Goal: Communication & Community: Answer question/provide support

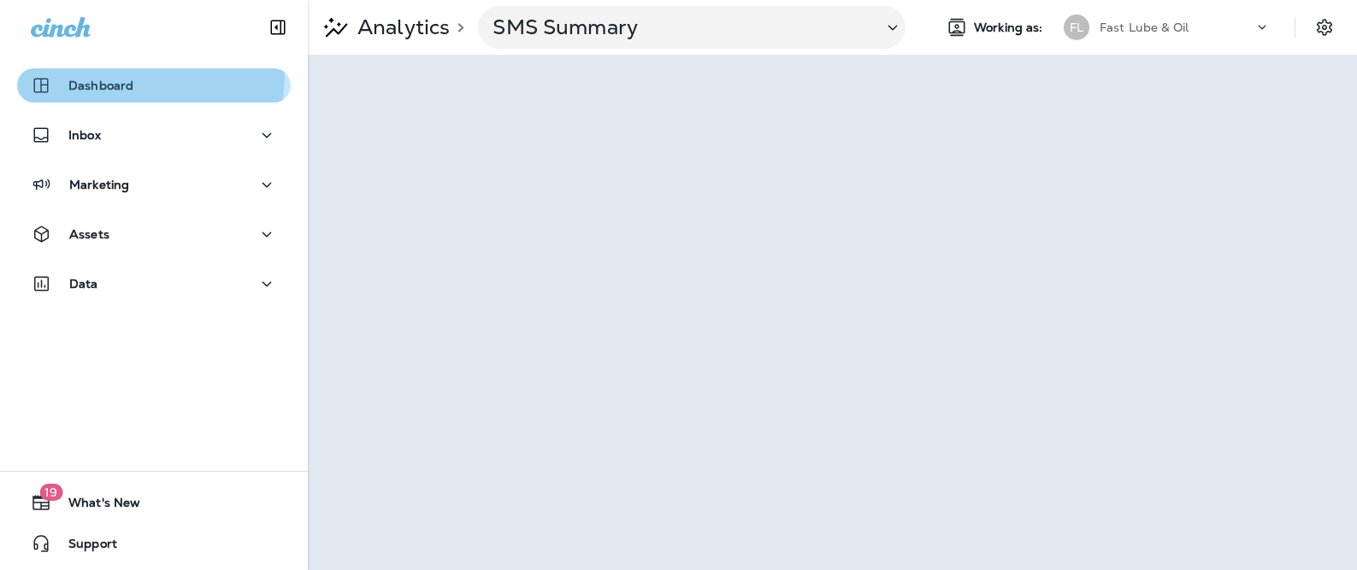
click at [131, 75] on div "Dashboard" at bounding box center [82, 85] width 103 height 21
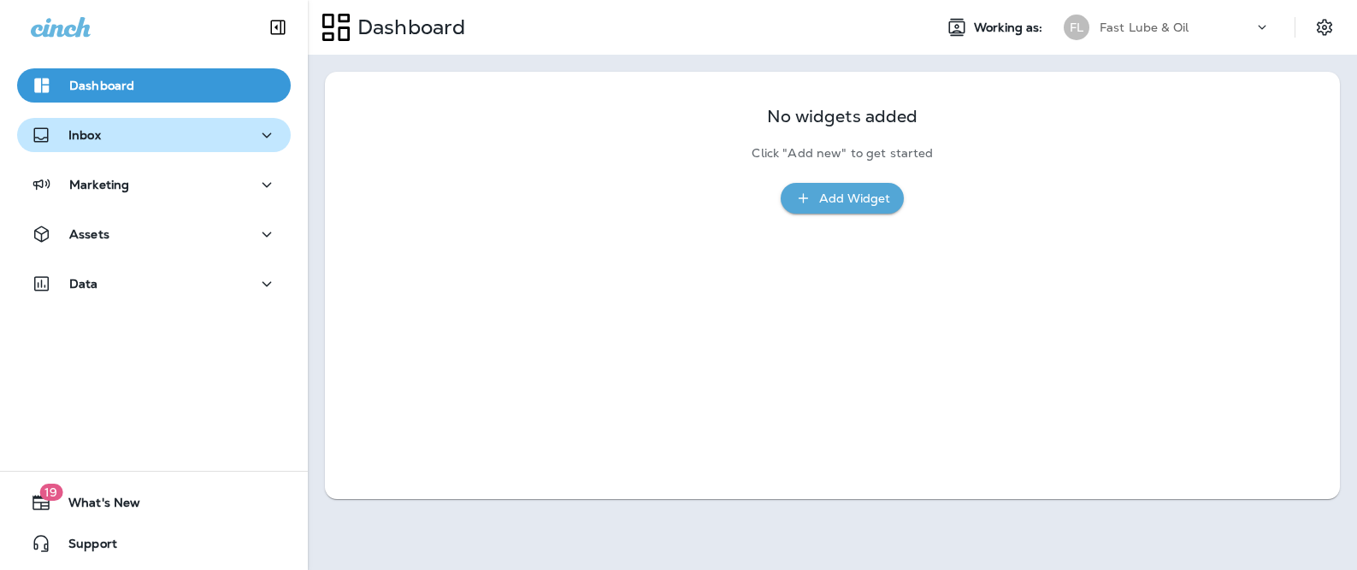
click at [131, 131] on div "Inbox" at bounding box center [154, 135] width 246 height 21
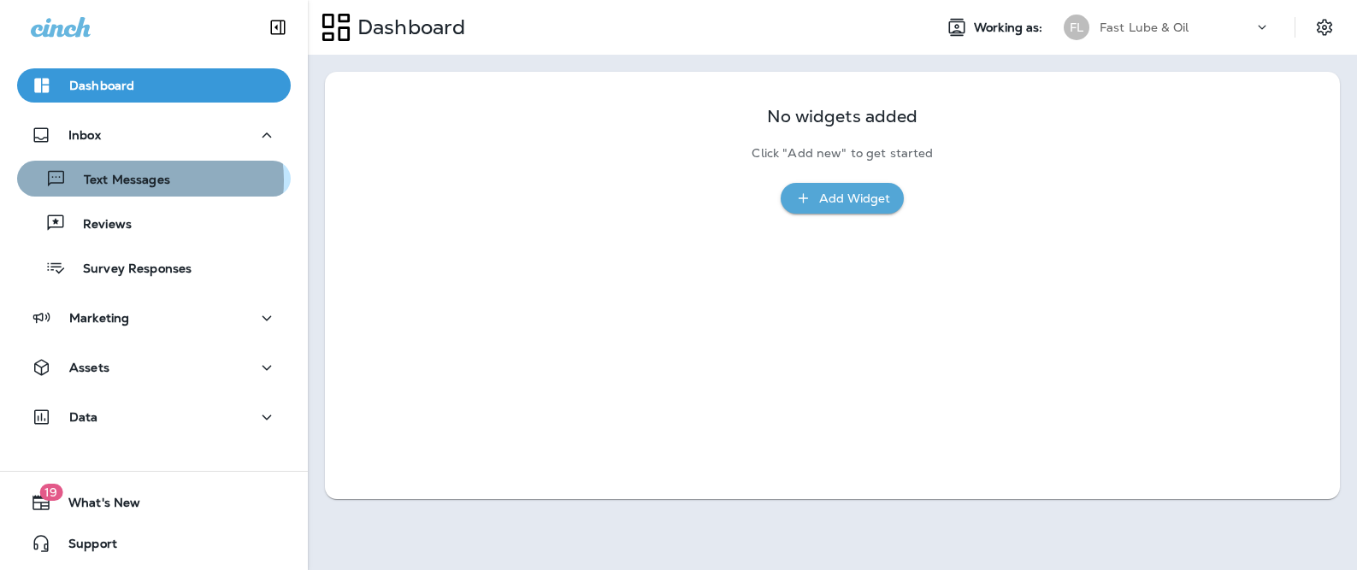
click at [141, 180] on p "Text Messages" at bounding box center [118, 181] width 103 height 16
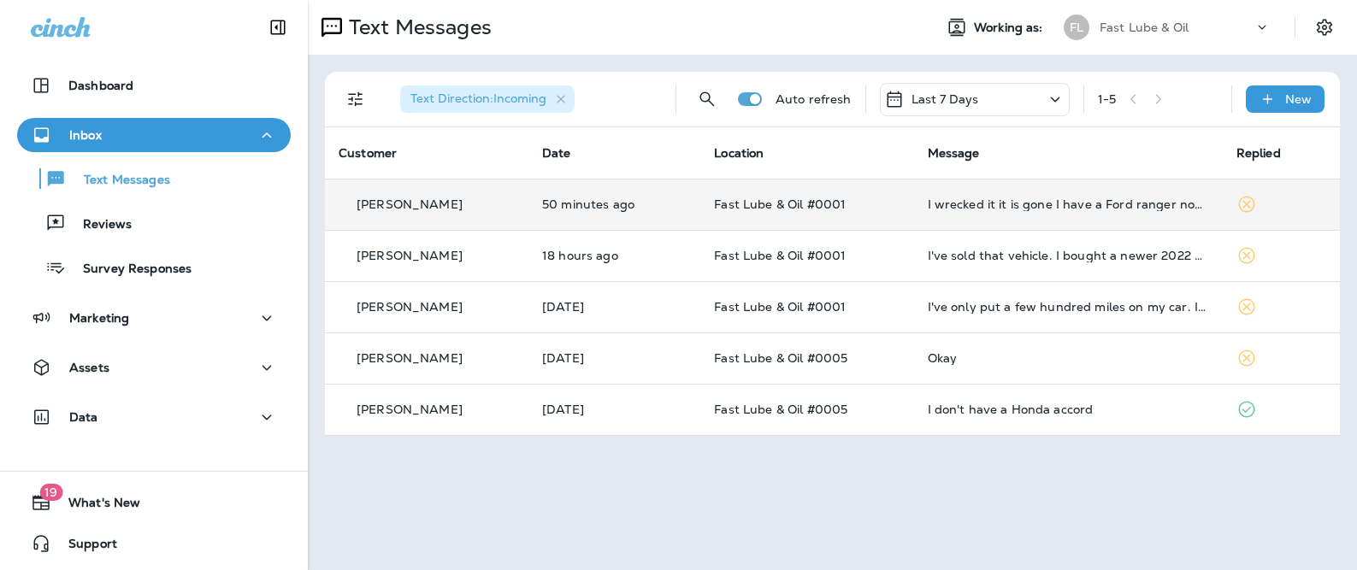
click at [851, 206] on p "Fast Lube & Oil #0001" at bounding box center [807, 205] width 186 height 14
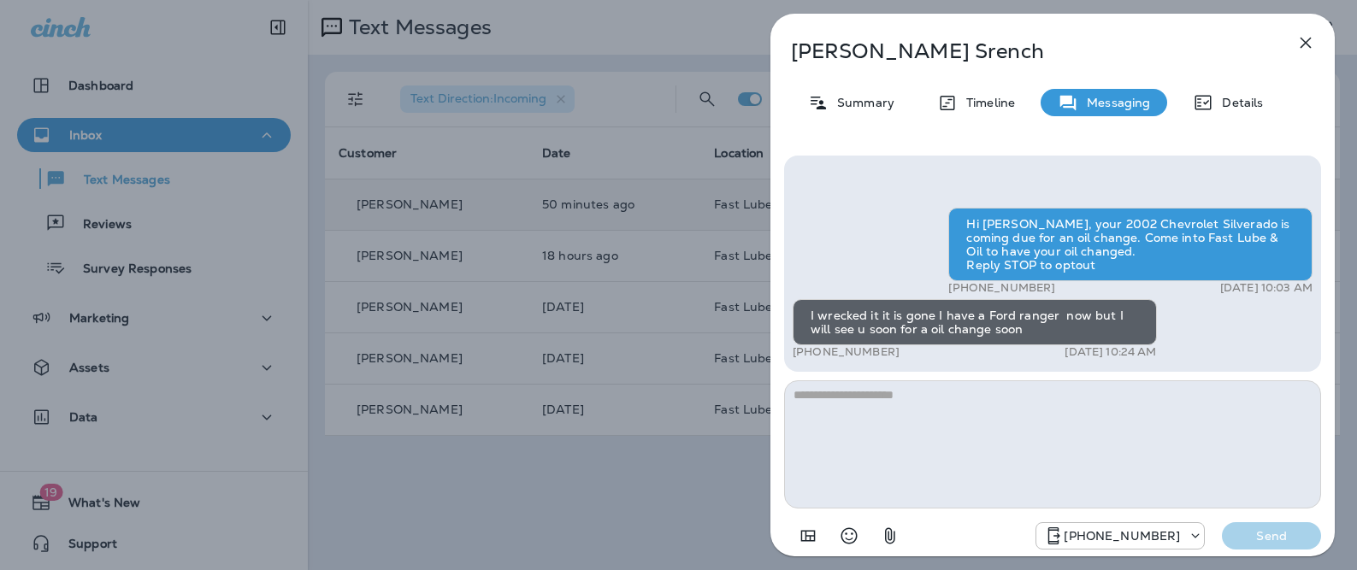
click at [683, 238] on div "Larry Srench Summary Timeline Messaging Details Hi Larry, your 2002 Chevrolet S…" at bounding box center [678, 285] width 1357 height 570
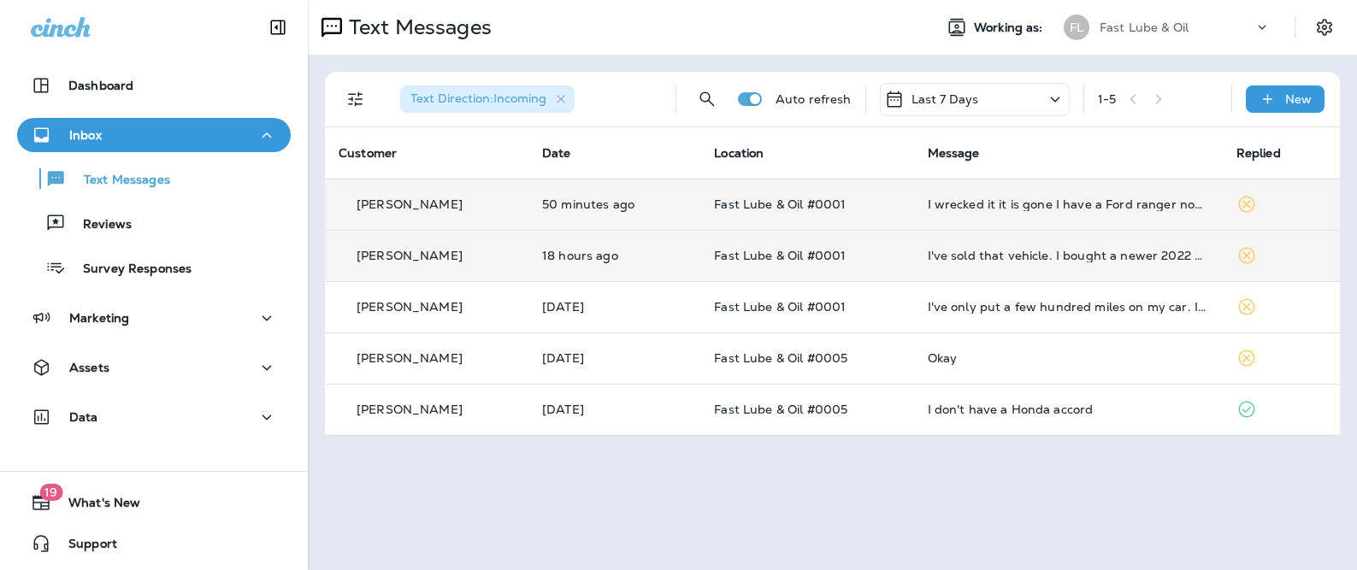
click at [959, 263] on td "I've sold that vehicle. I bought a newer 2022 Ram 1500 Long Horn. It has 21,000…" at bounding box center [1068, 255] width 309 height 51
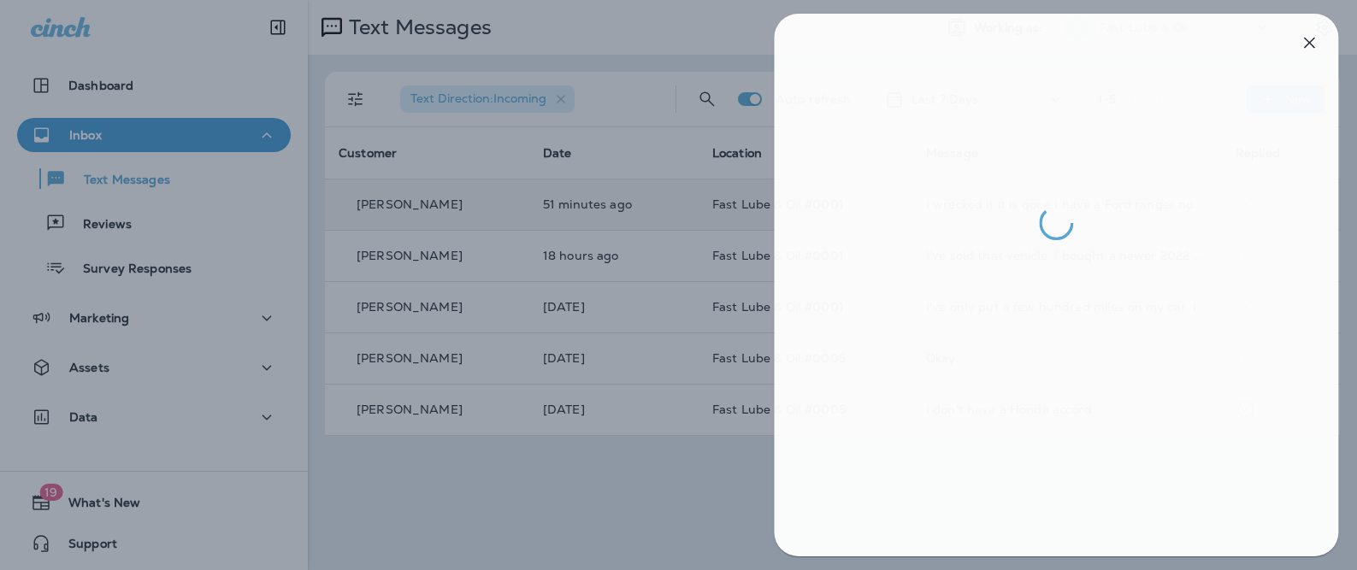
click at [610, 490] on div at bounding box center [681, 285] width 1357 height 570
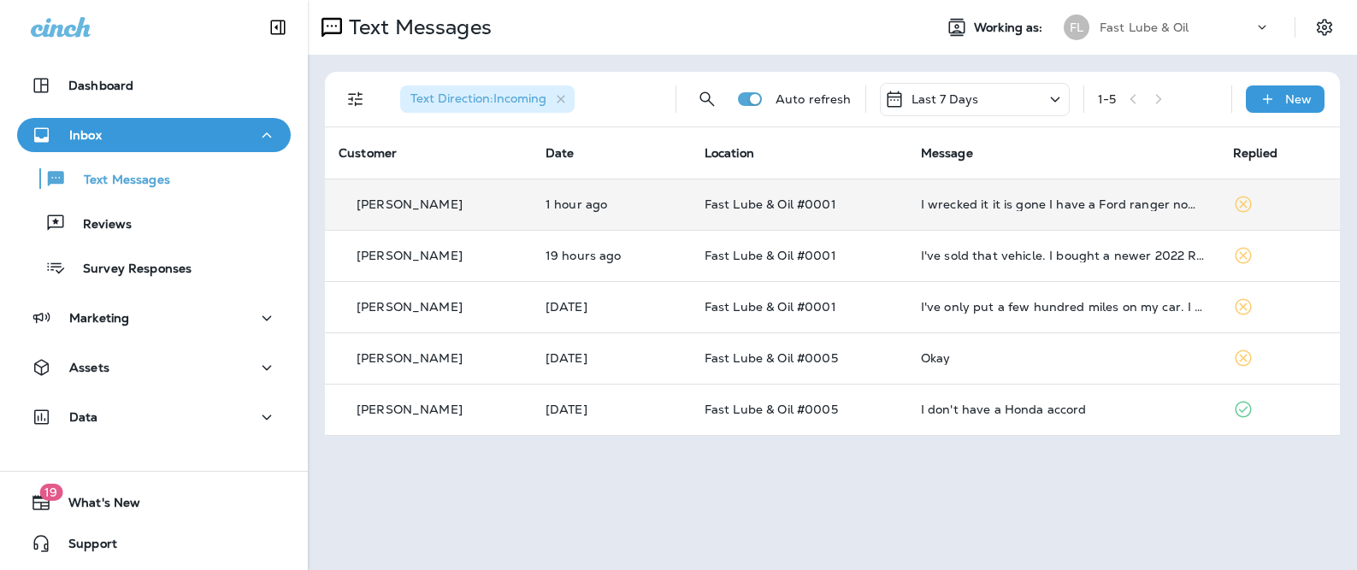
click at [540, 554] on div "Text Messages Working as: FL Fast Lube & Oil Text Direction : Incoming Auto ref…" at bounding box center [832, 285] width 1049 height 570
